Goal: Transaction & Acquisition: Obtain resource

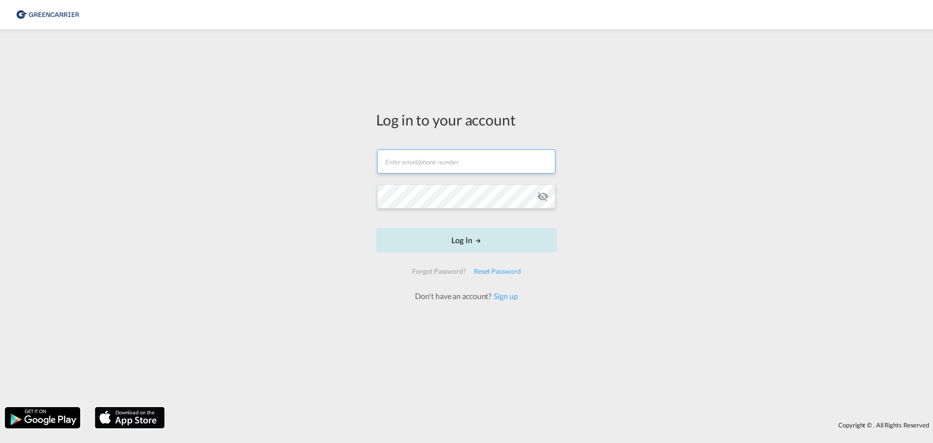
type input "[EMAIL_ADDRESS][DOMAIN_NAME]"
click at [412, 244] on button "Log In" at bounding box center [466, 240] width 181 height 24
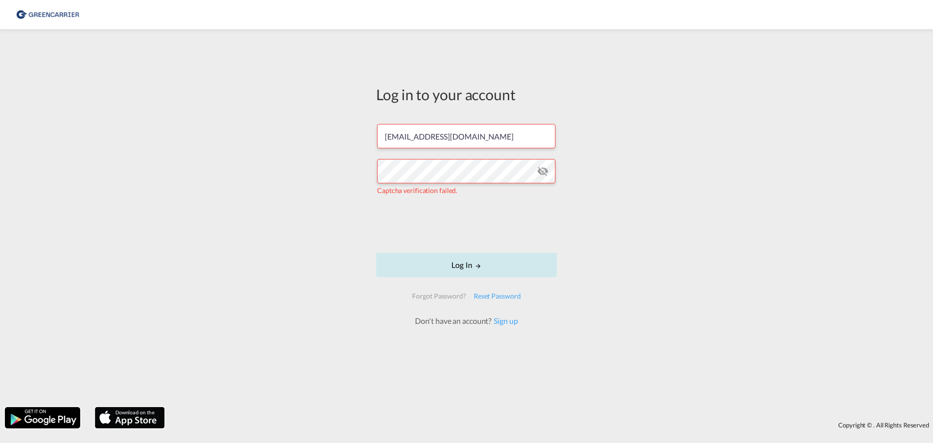
click at [476, 264] on md-icon "LOGIN" at bounding box center [478, 265] width 7 height 7
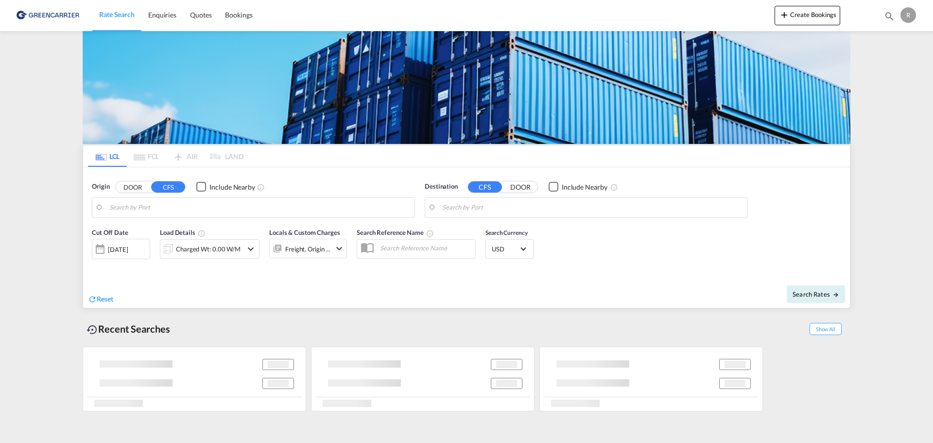
type input "DK-9700, [GEOGRAPHIC_DATA], [GEOGRAPHIC_DATA], [PERSON_NAME], [GEOGRAPHIC_DATA]…"
type input "Port-of-[GEOGRAPHIC_DATA], TTPOS"
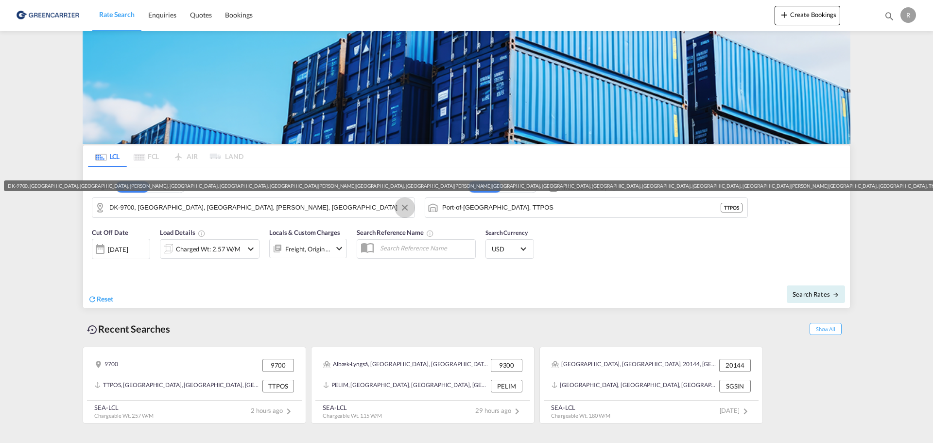
click at [405, 205] on button "Clear Input" at bounding box center [404, 207] width 15 height 15
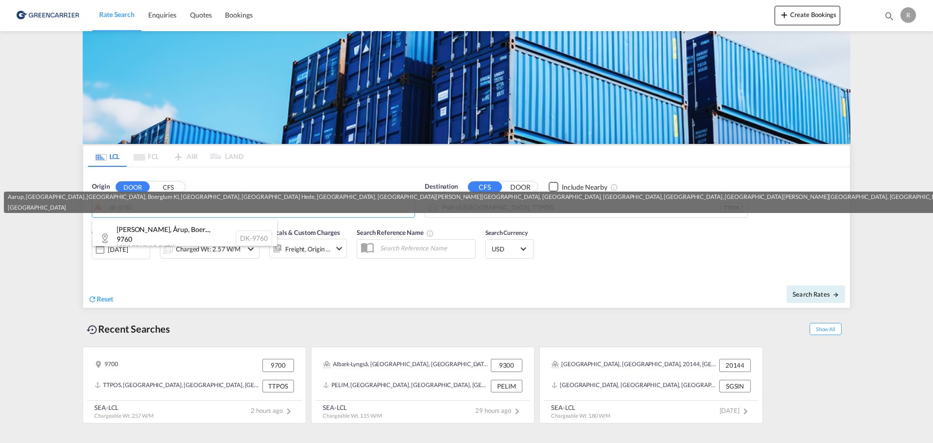
drag, startPoint x: 183, startPoint y: 235, endPoint x: 258, endPoint y: 252, distance: 77.3
click at [183, 234] on div "[PERSON_NAME], Årup, Boer... , 9760 [GEOGRAPHIC_DATA] DK-9760" at bounding box center [184, 238] width 185 height 37
type input "DK-9760, [GEOGRAPHIC_DATA], [GEOGRAPHIC_DATA], [GEOGRAPHIC_DATA], Boerglum Kl, …"
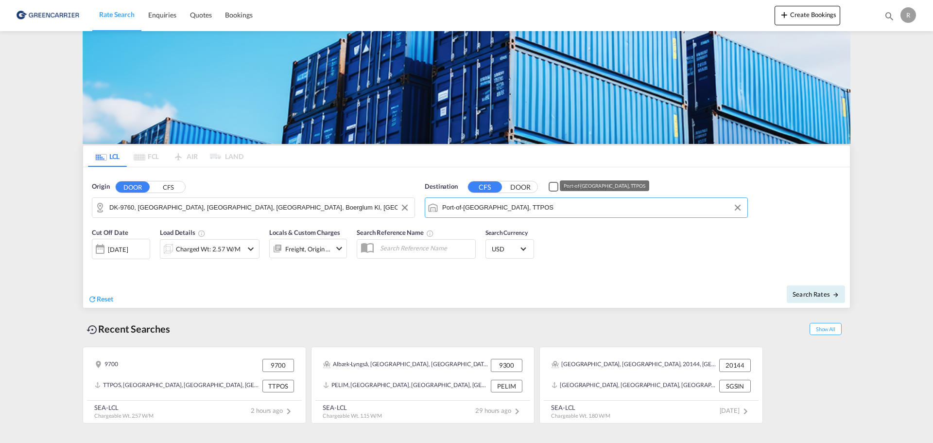
click at [579, 207] on input "Port-of-[GEOGRAPHIC_DATA], TTPOS" at bounding box center [592, 207] width 300 height 15
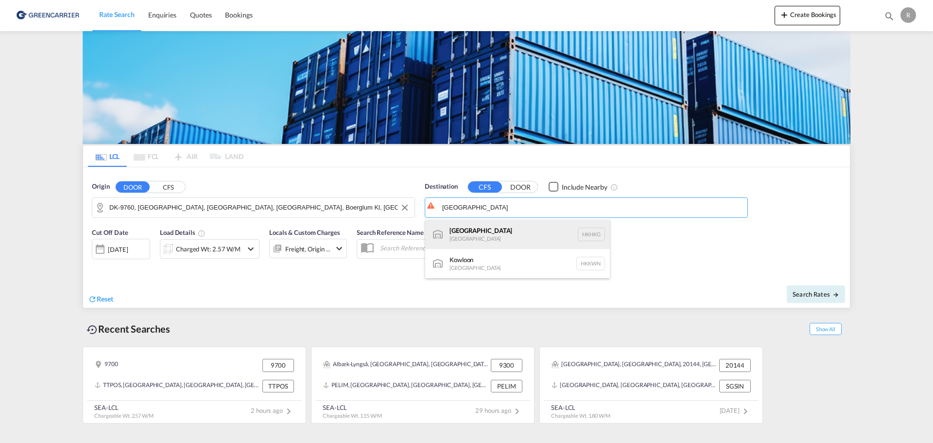
click at [554, 238] on div "[GEOGRAPHIC_DATA] [GEOGRAPHIC_DATA] [GEOGRAPHIC_DATA]" at bounding box center [517, 234] width 185 height 29
type input "[GEOGRAPHIC_DATA], HKHKG"
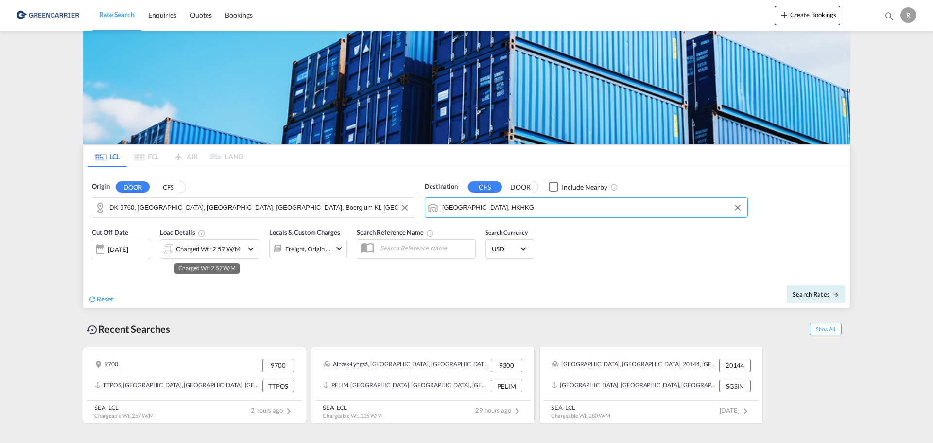
click at [204, 248] on div "Charged Wt: 2.57 W/M" at bounding box center [208, 249] width 65 height 14
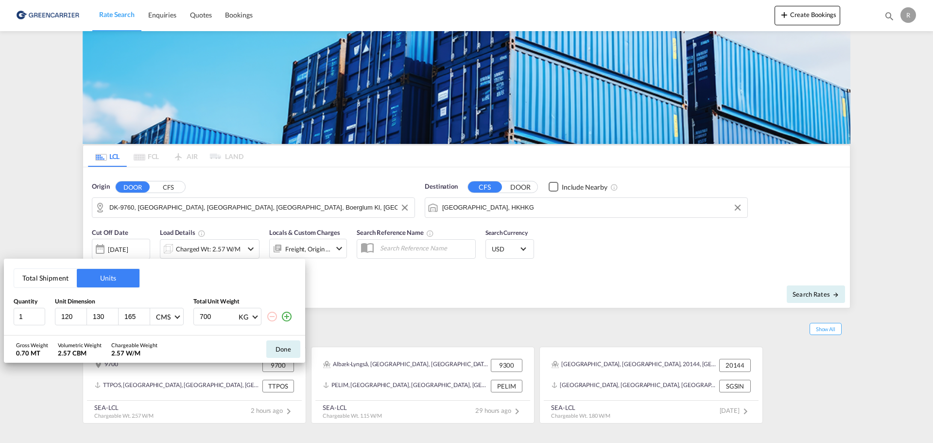
click at [67, 274] on button "Total Shipment" at bounding box center [45, 278] width 63 height 18
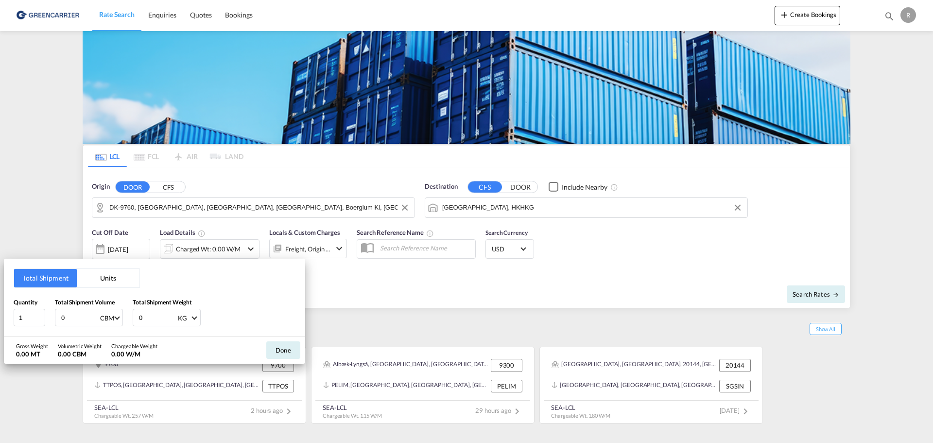
drag, startPoint x: 79, startPoint y: 315, endPoint x: 49, endPoint y: 309, distance: 30.7
click at [49, 309] on div "Quantity 1 Total Shipment Volume 0 CBM CBM CFT Total Shipment Weight 0 KG KG LB" at bounding box center [155, 311] width 282 height 29
type input "1"
type input "100"
click at [278, 352] on button "Done" at bounding box center [283, 349] width 34 height 17
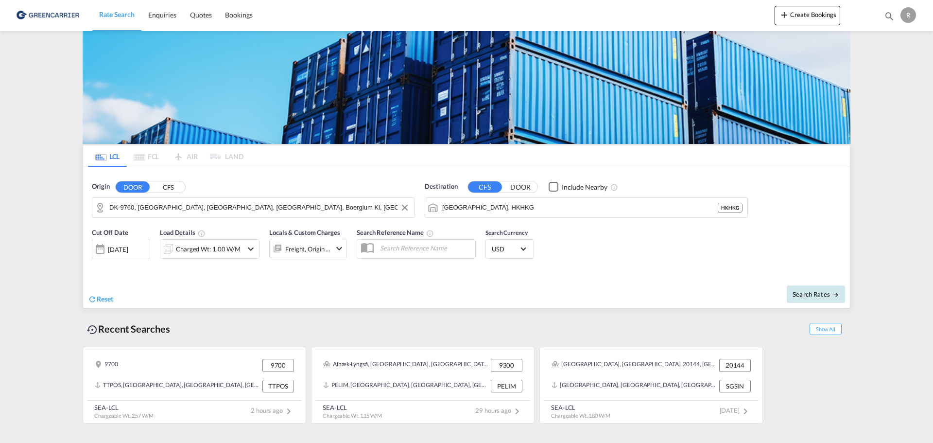
click at [830, 292] on span "Search Rates" at bounding box center [815, 294] width 47 height 8
type input "9760 to HKHKG / [DATE]"
